Goal: Transaction & Acquisition: Purchase product/service

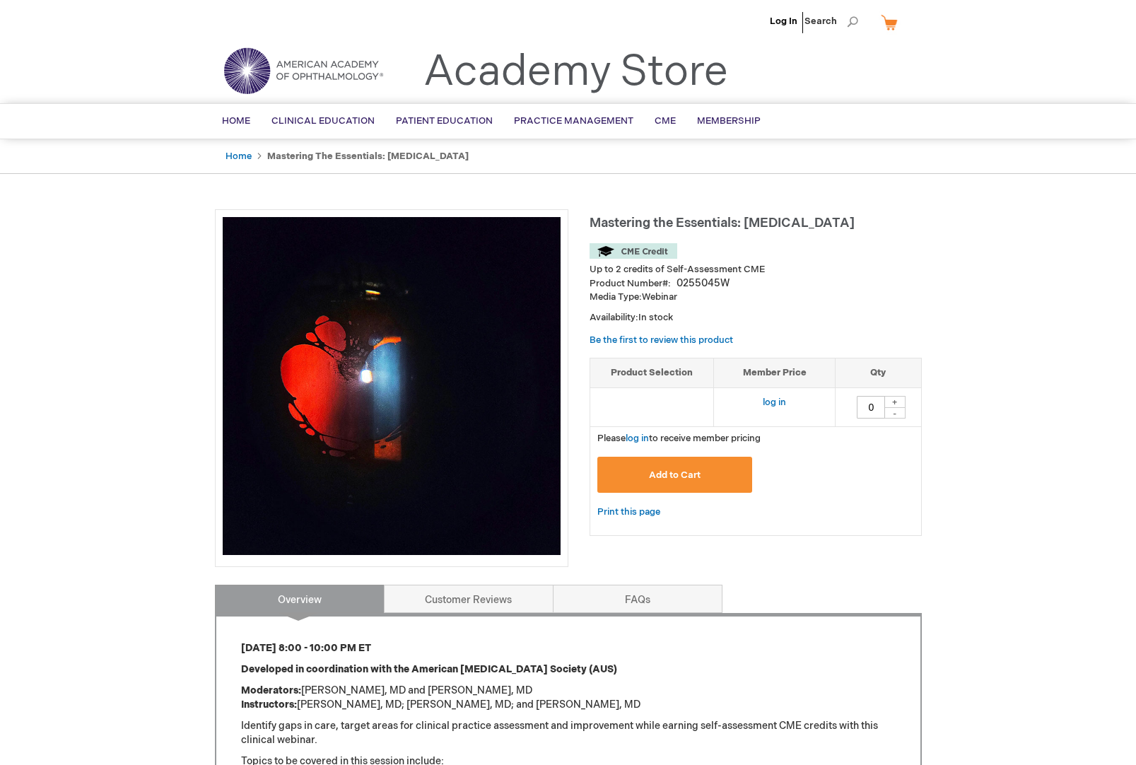
click at [877, 402] on input "0" at bounding box center [871, 407] width 28 height 23
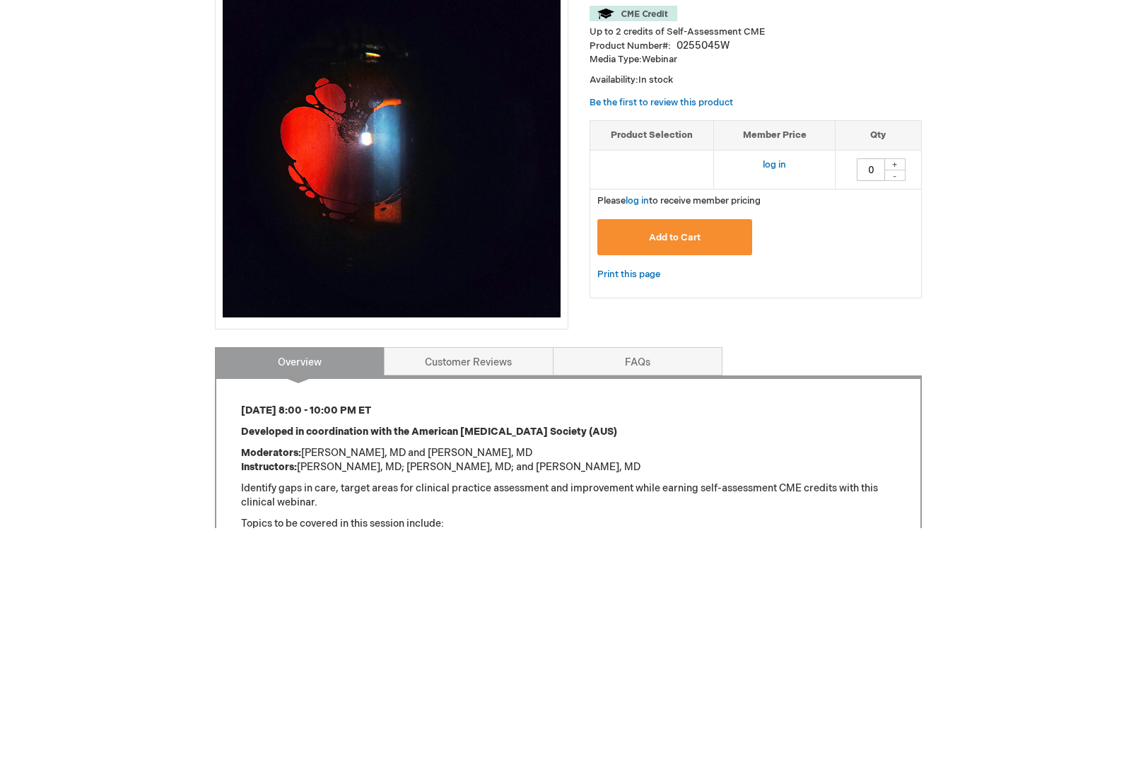
click at [902, 388] on td "0 + -" at bounding box center [879, 407] width 86 height 39
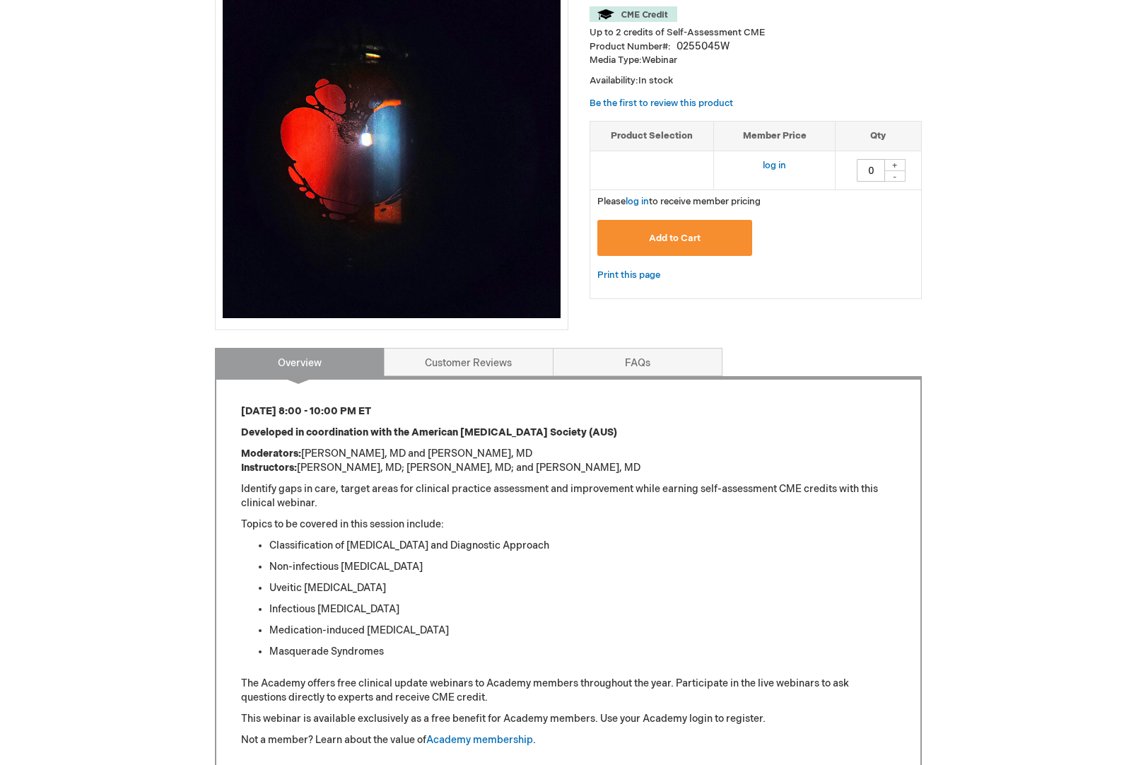
click at [900, 171] on div "+" at bounding box center [895, 165] width 21 height 12
type input "1"
click at [709, 241] on button "Add to Cart" at bounding box center [676, 238] width 156 height 36
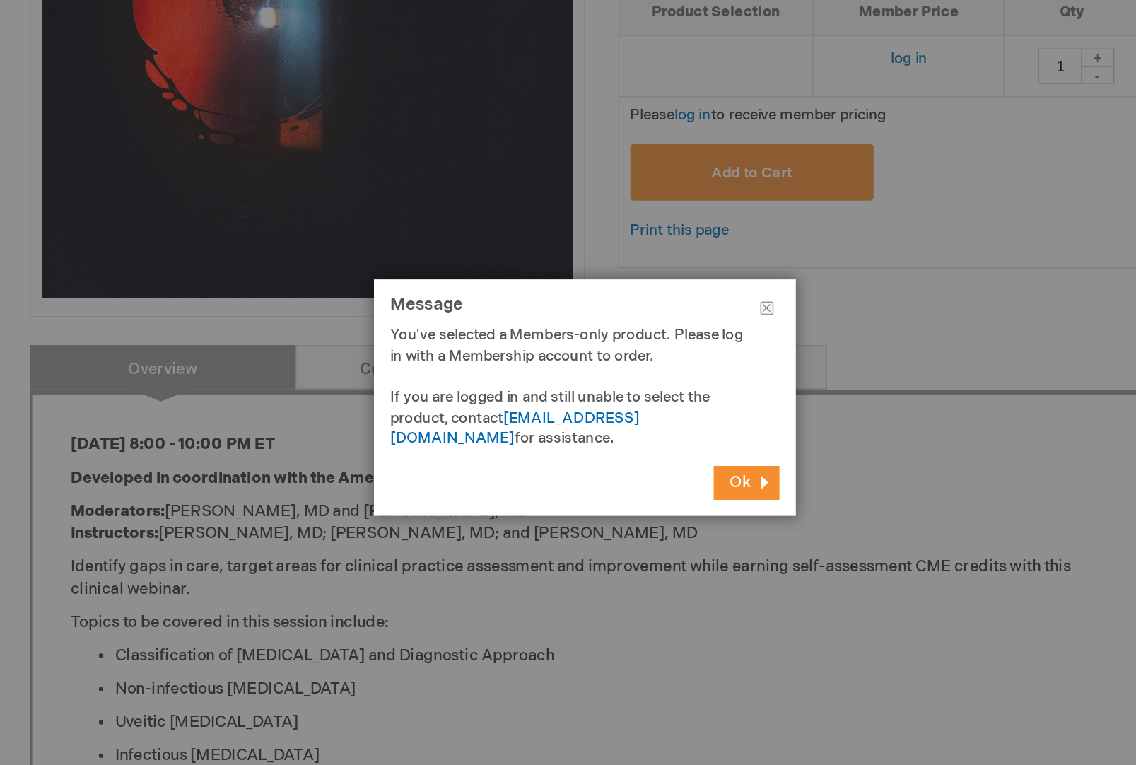
click at [651, 425] on button "Ok" at bounding box center [672, 435] width 42 height 21
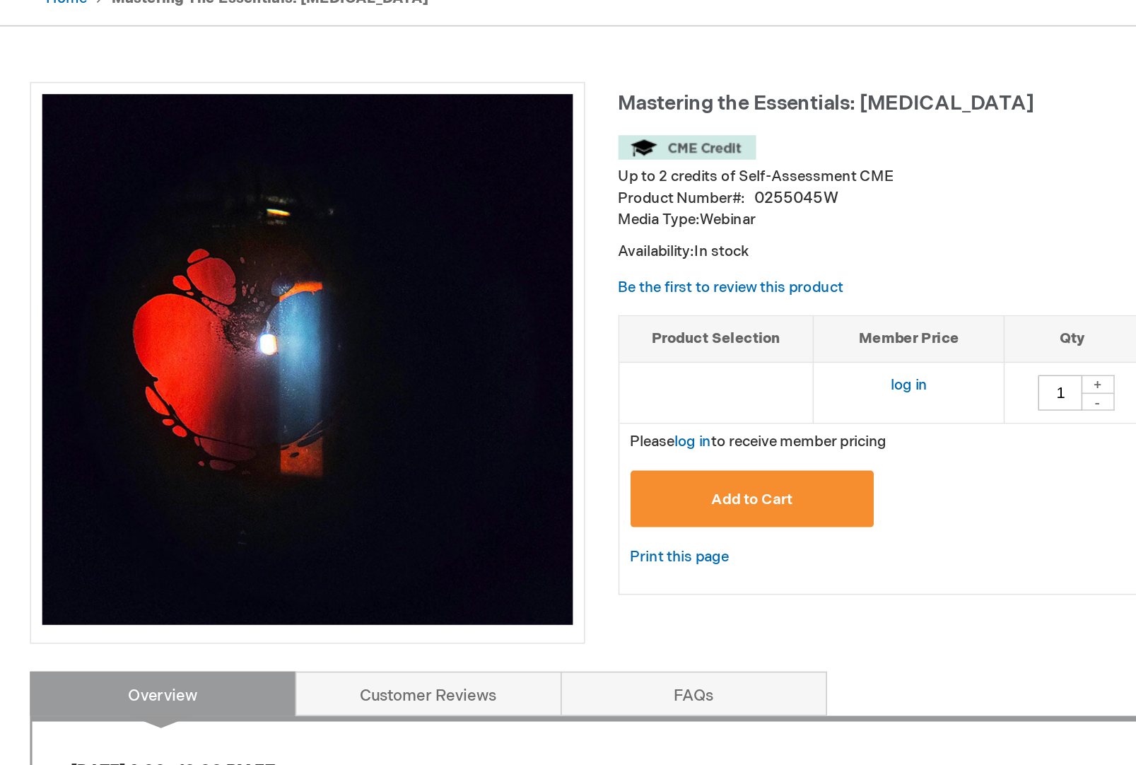
scroll to position [155, 0]
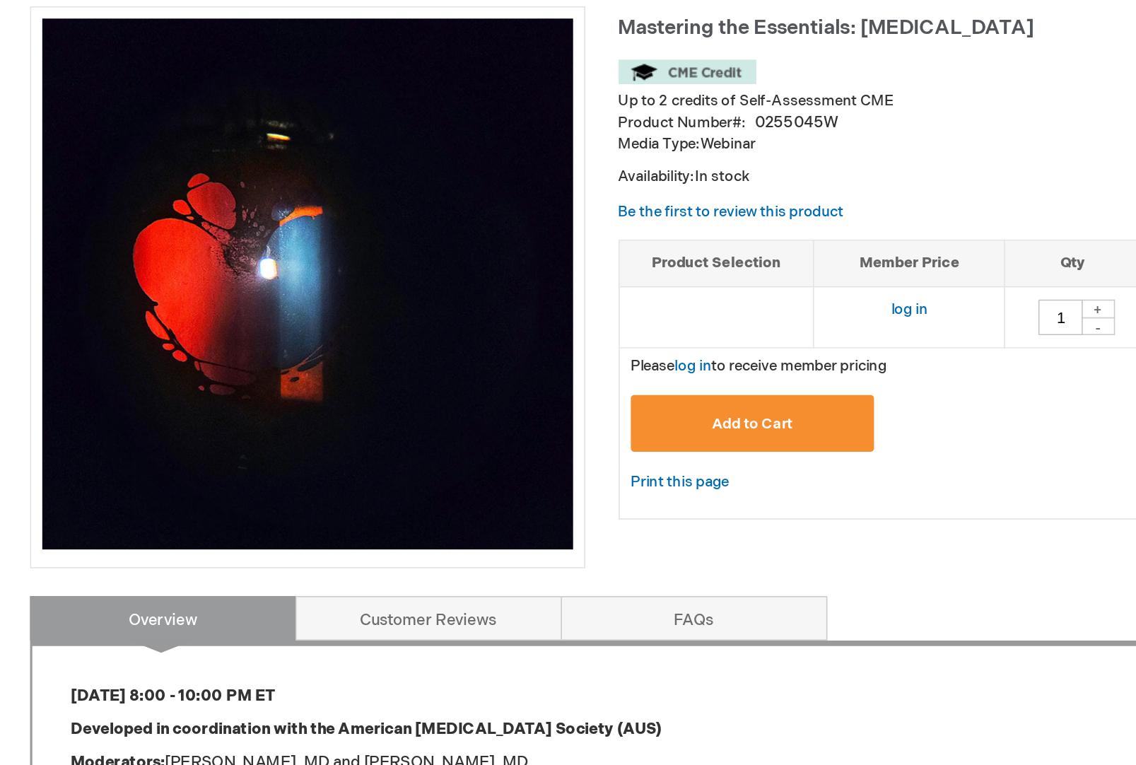
click at [626, 278] on link "log in" at bounding box center [637, 283] width 23 height 11
click at [649, 315] on span "Add to Cart" at bounding box center [675, 320] width 52 height 11
click at [626, 278] on link "log in" at bounding box center [637, 283] width 23 height 11
